Goal: Task Accomplishment & Management: Manage account settings

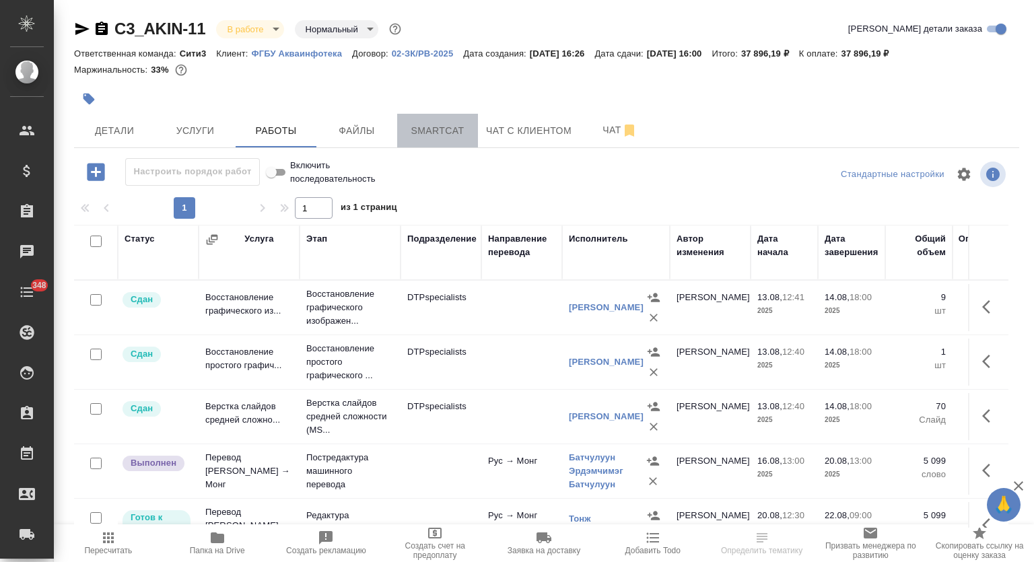
click at [439, 129] on span "Smartcat" at bounding box center [437, 131] width 65 height 17
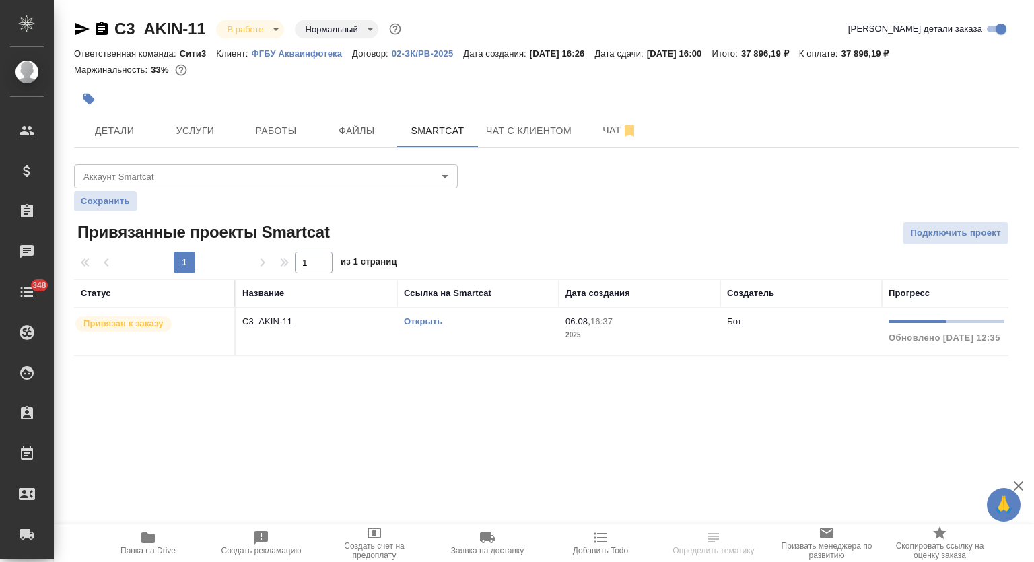
click at [424, 323] on link "Открыть" at bounding box center [423, 321] width 38 height 10
click at [104, 30] on icon "button" at bounding box center [102, 28] width 12 height 13
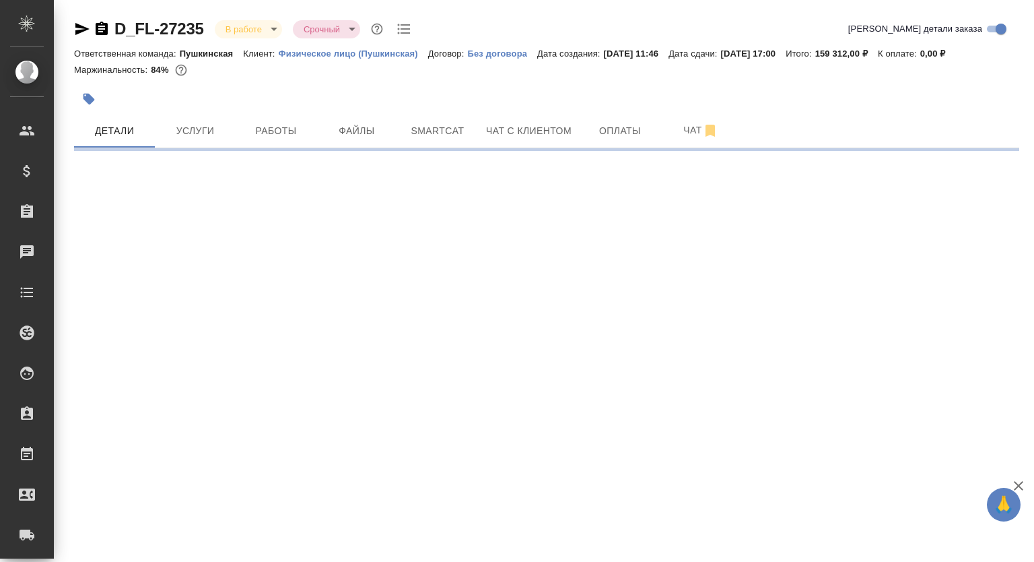
select select "RU"
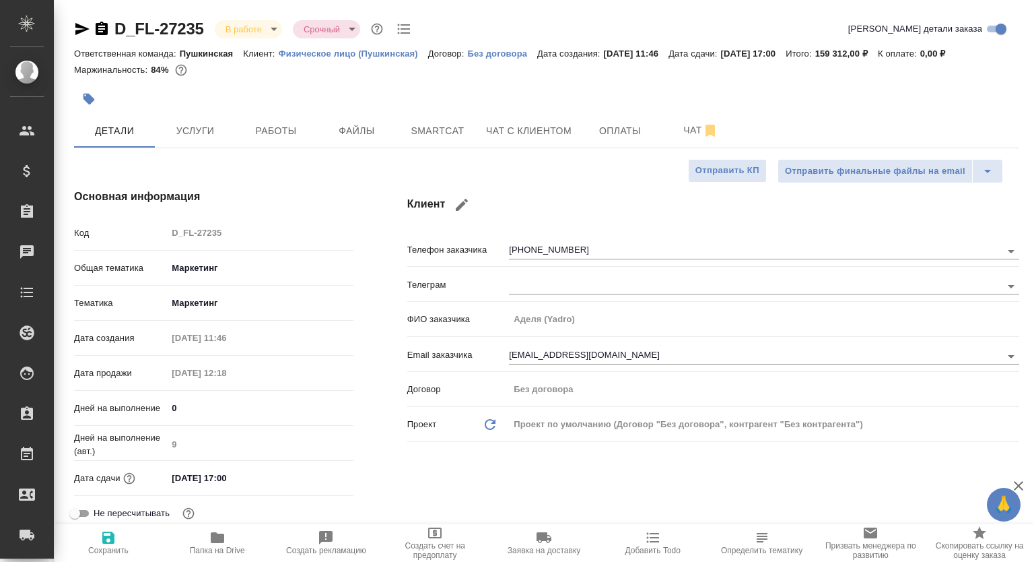
type textarea "x"
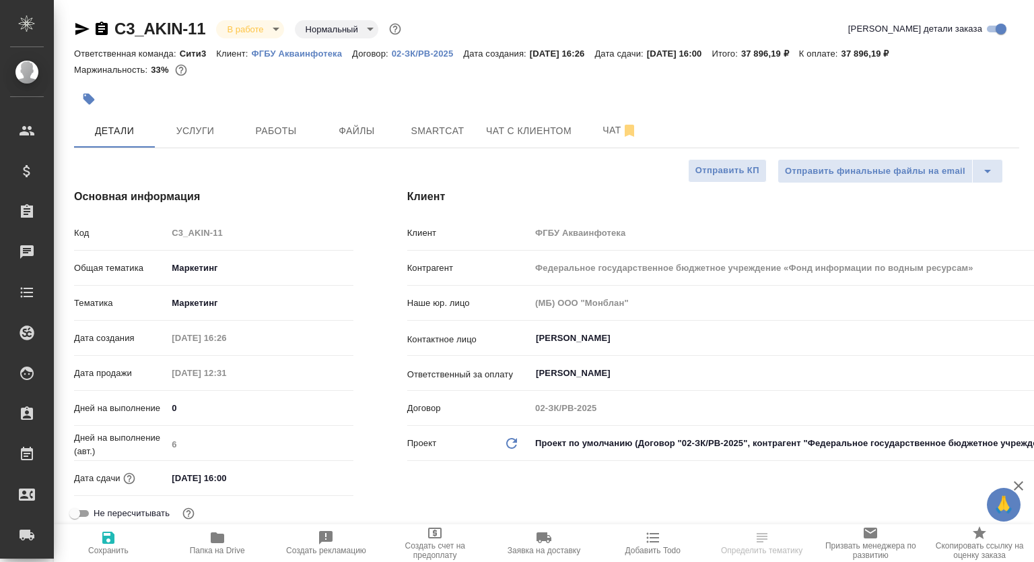
select select "RU"
type textarea "x"
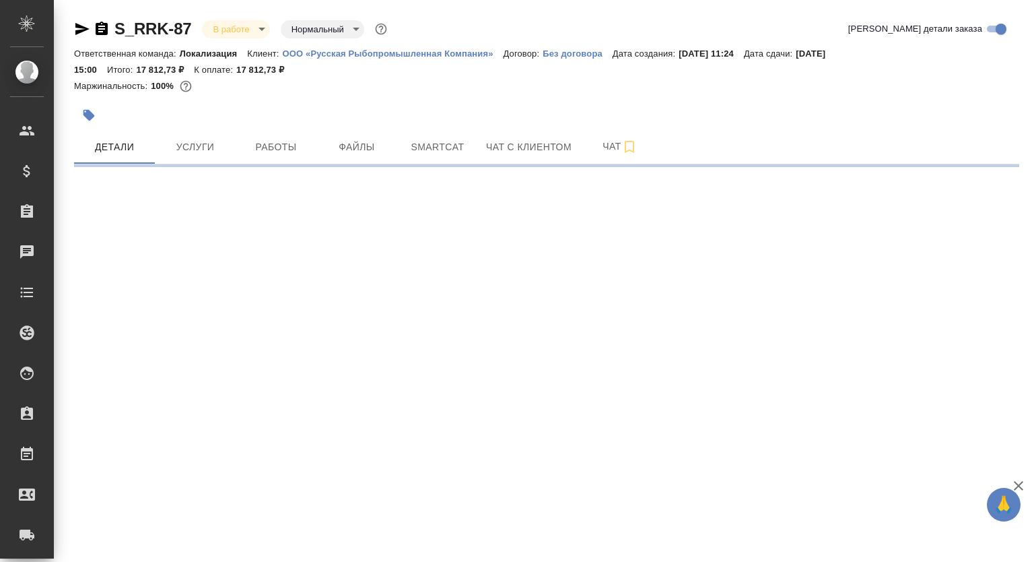
select select "RU"
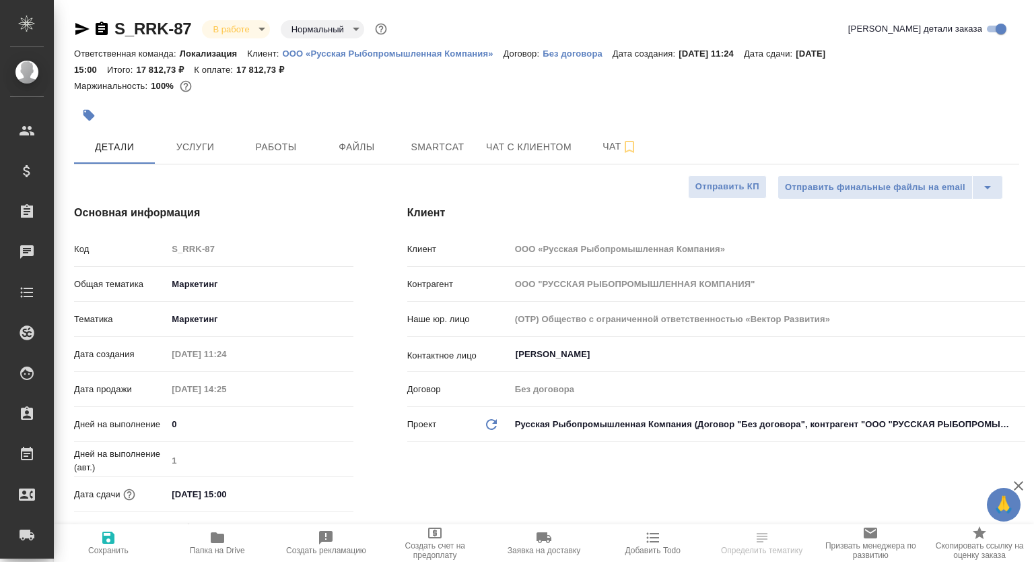
type textarea "x"
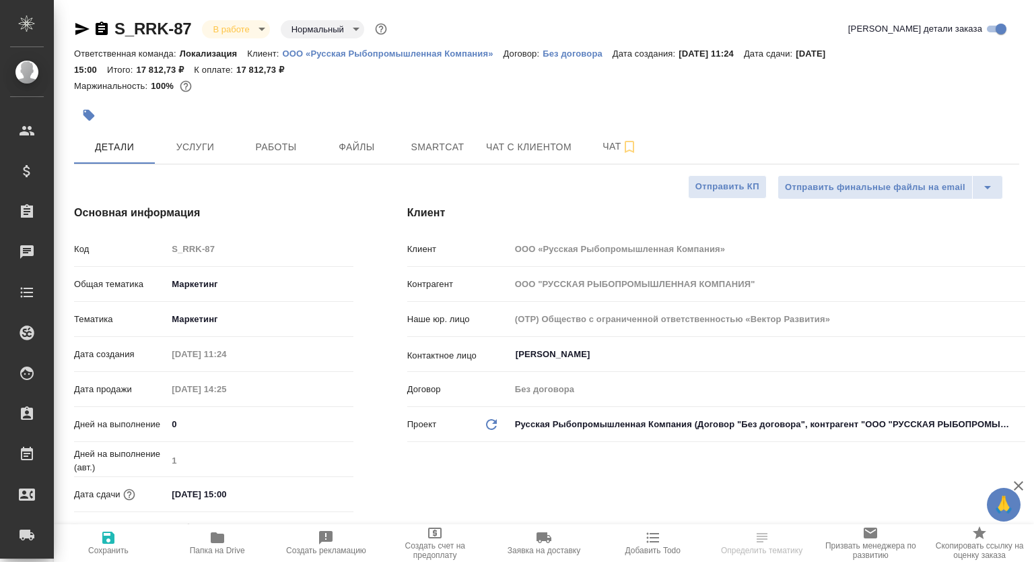
type textarea "x"
select select "RU"
type textarea "x"
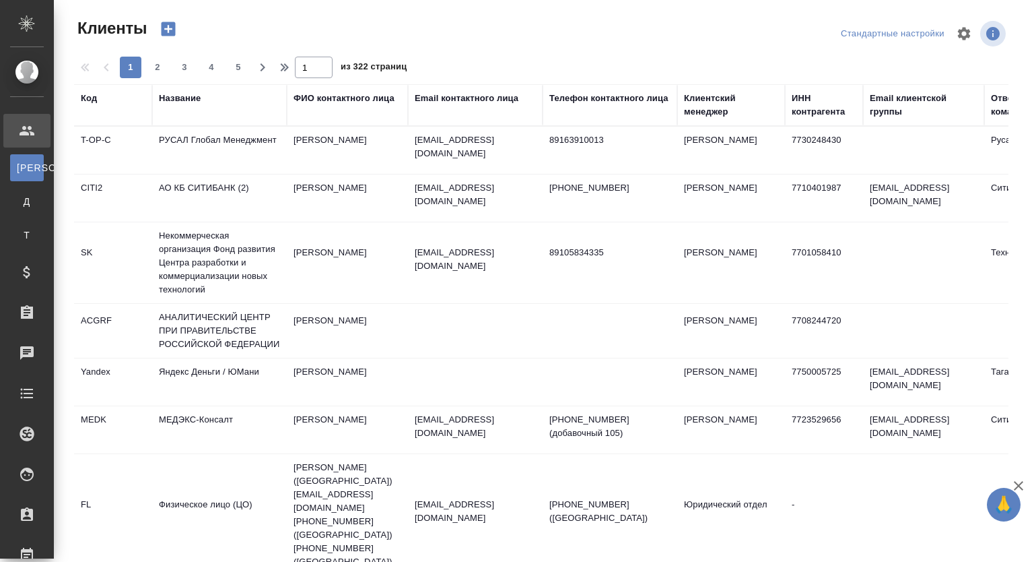
select select "RU"
